Goal: Check status: Check status

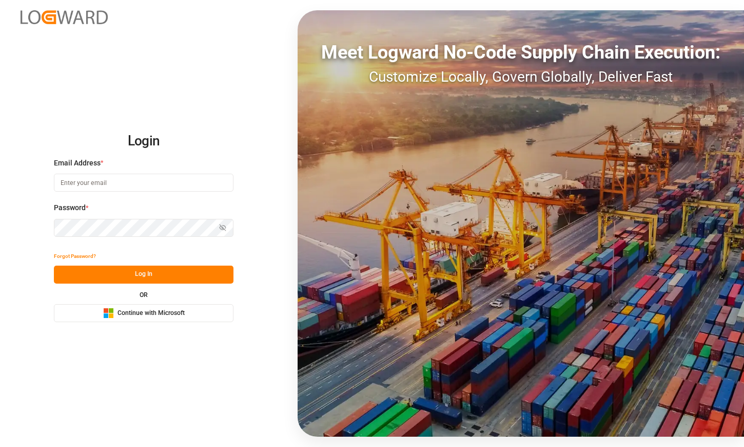
click at [186, 314] on button "Microsoft Logo Continue with Microsoft" at bounding box center [144, 313] width 180 height 18
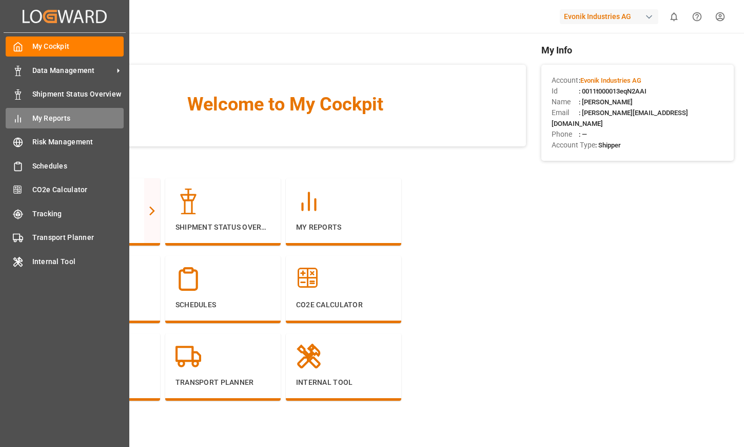
click at [40, 125] on div "My Reports My Reports" at bounding box center [65, 118] width 118 height 20
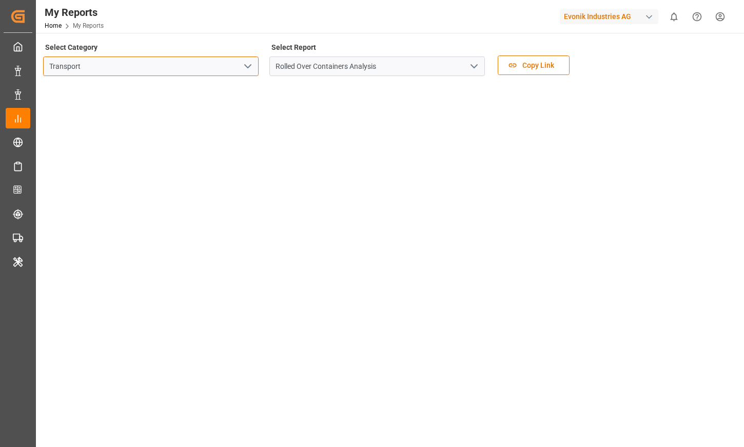
click at [236, 73] on input "Transport" at bounding box center [151, 66] width 216 height 20
click at [245, 70] on icon "open menu" at bounding box center [248, 66] width 12 height 12
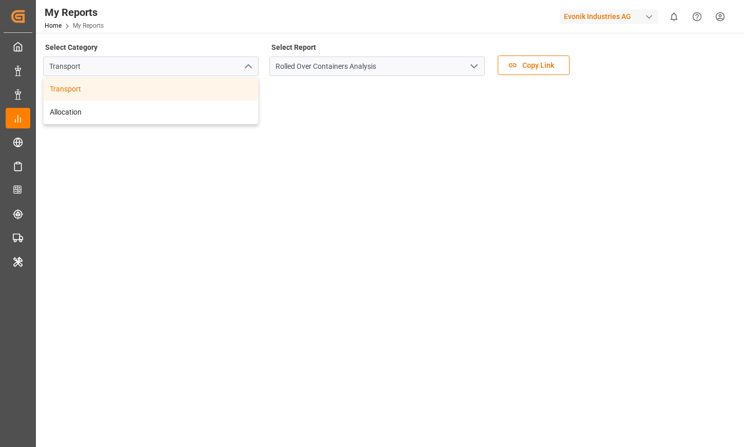
click at [400, 50] on div "Select Report Rolled Over Containers Analysis" at bounding box center [378, 61] width 216 height 43
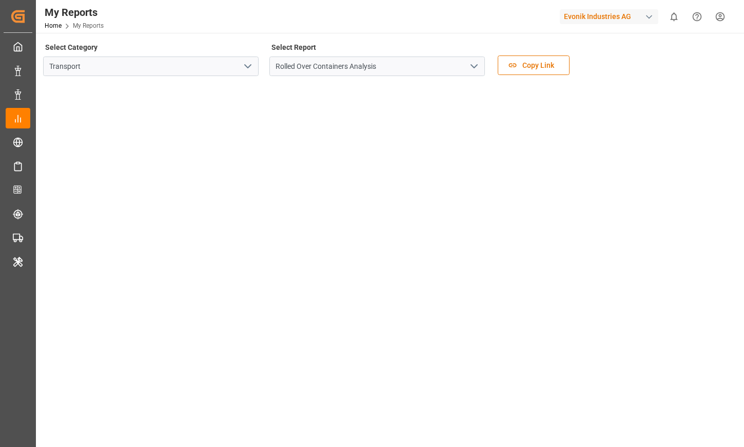
click at [480, 64] on icon "open menu" at bounding box center [474, 66] width 12 height 12
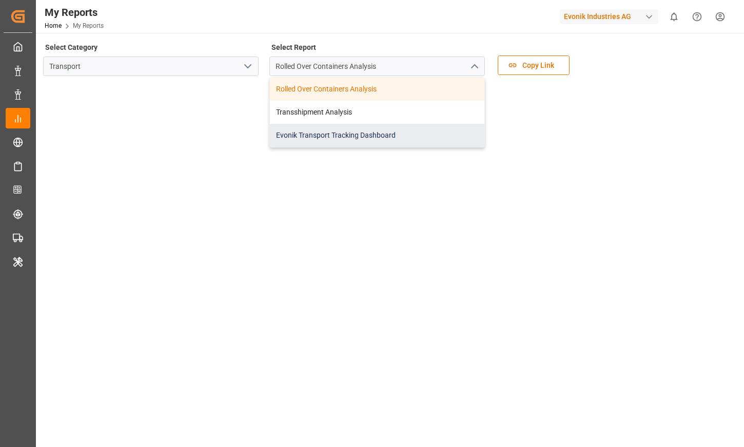
click at [447, 133] on div "Evonik Transport Tracking Dashboard" at bounding box center [377, 135] width 215 height 23
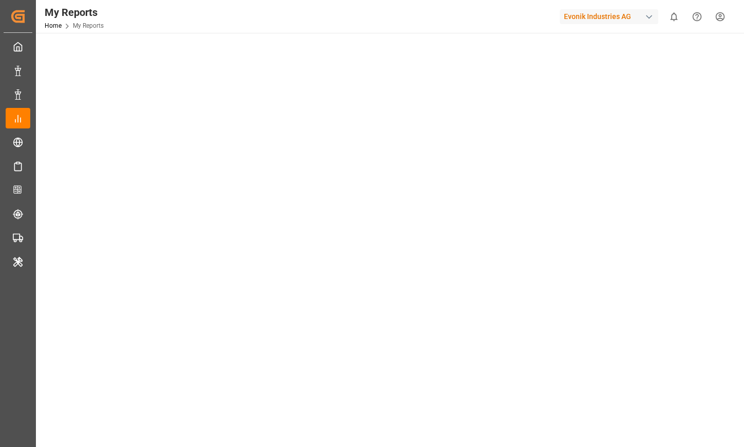
scroll to position [53, 0]
click at [388, 17] on div "My Reports Home My Reports Evonik Industries AG 0 Notifications Only show unrea…" at bounding box center [387, 16] width 716 height 33
